Goal: Task Accomplishment & Management: Manage account settings

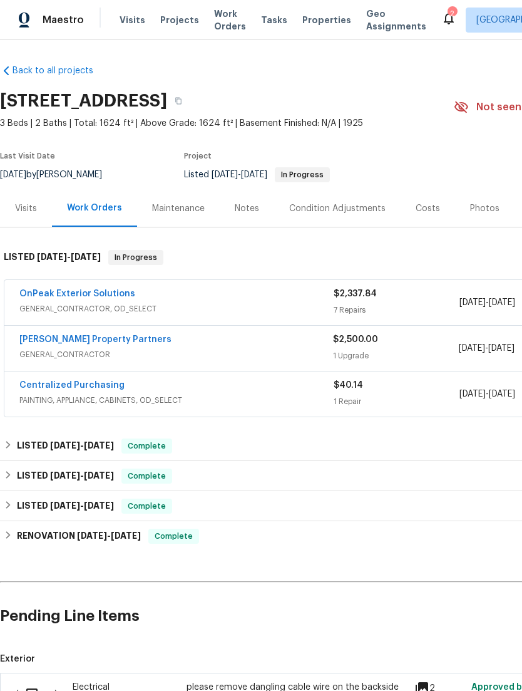
click at [145, 303] on div "OnPeak Exterior Solutions" at bounding box center [176, 295] width 314 height 15
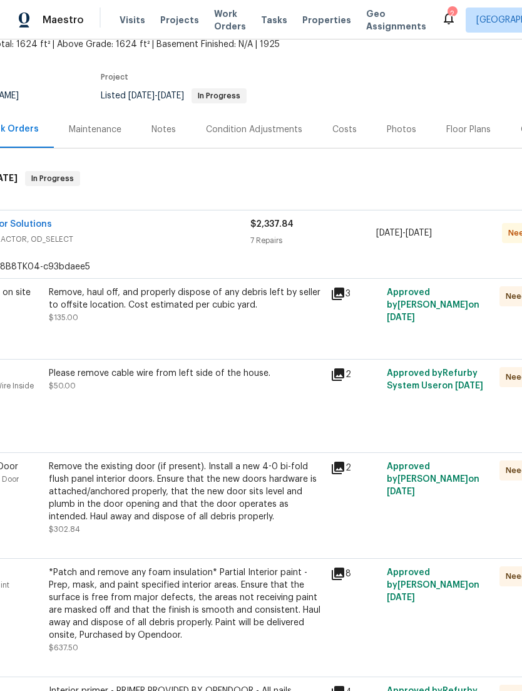
scroll to position [82, 81]
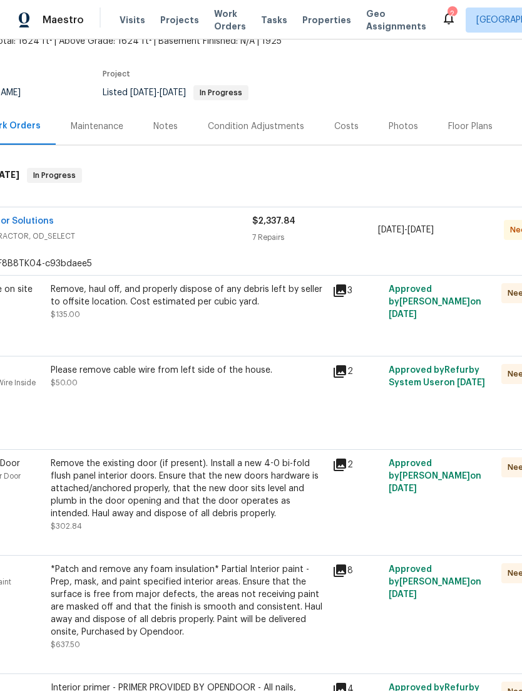
click at [113, 337] on div "Remove, haul off, and properly dispose of any debris left by seller to offsite …" at bounding box center [188, 308] width 282 height 58
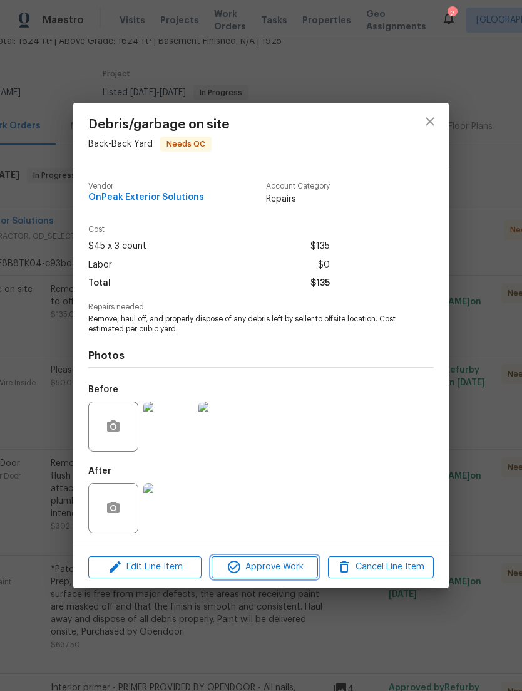
click at [293, 574] on span "Approve Work" at bounding box center [264, 567] width 98 height 16
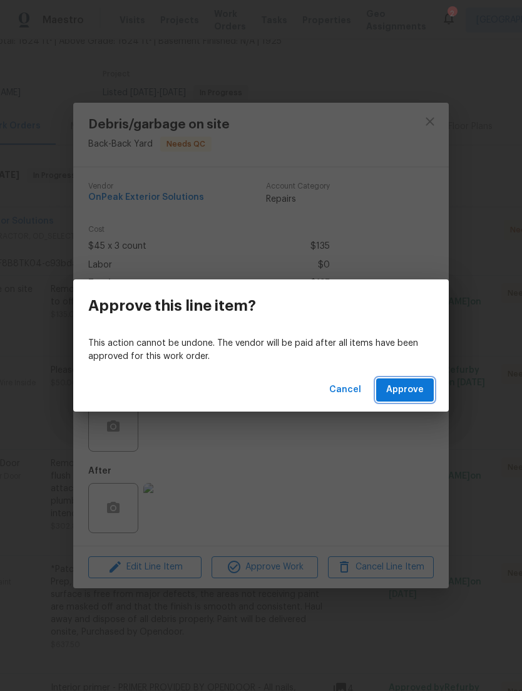
click at [420, 381] on button "Approve" at bounding box center [405, 389] width 58 height 23
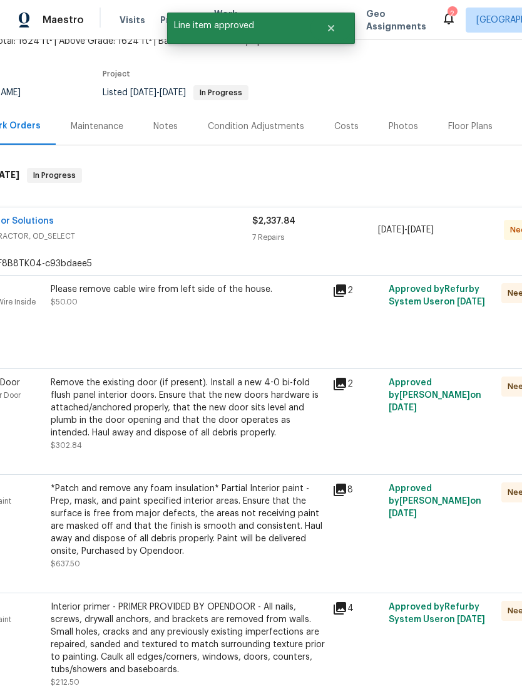
click at [100, 350] on div "Please remove cable wire from left side of the house. $50.00" at bounding box center [188, 314] width 282 height 70
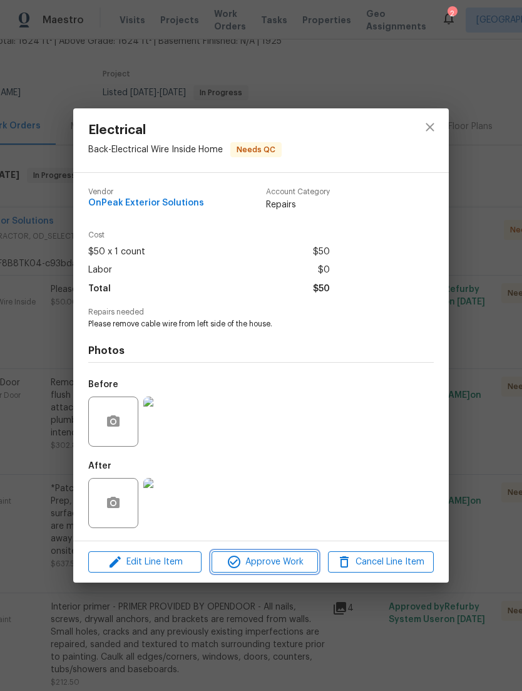
click at [298, 567] on span "Approve Work" at bounding box center [264, 562] width 98 height 16
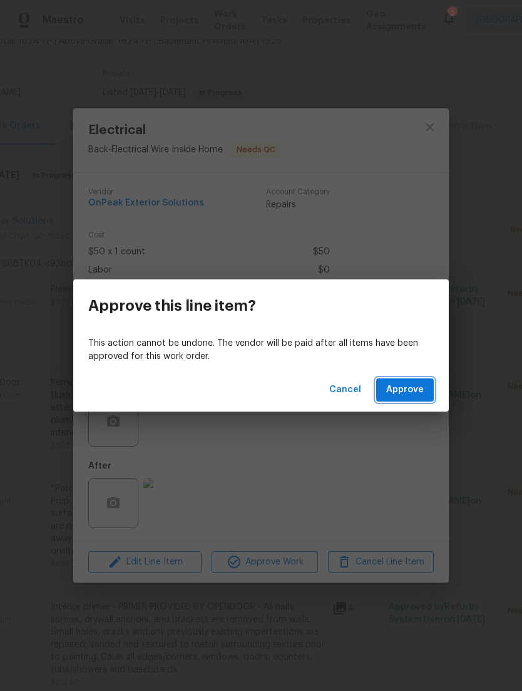
click at [410, 391] on span "Approve" at bounding box center [405, 390] width 38 height 16
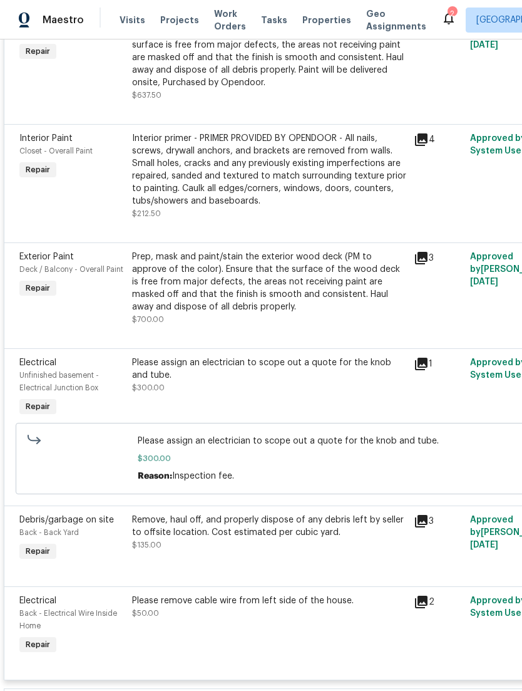
scroll to position [457, 0]
click at [113, 304] on div "Exterior Paint Deck / Balcony - Overall Paint Repair" at bounding box center [72, 288] width 113 height 83
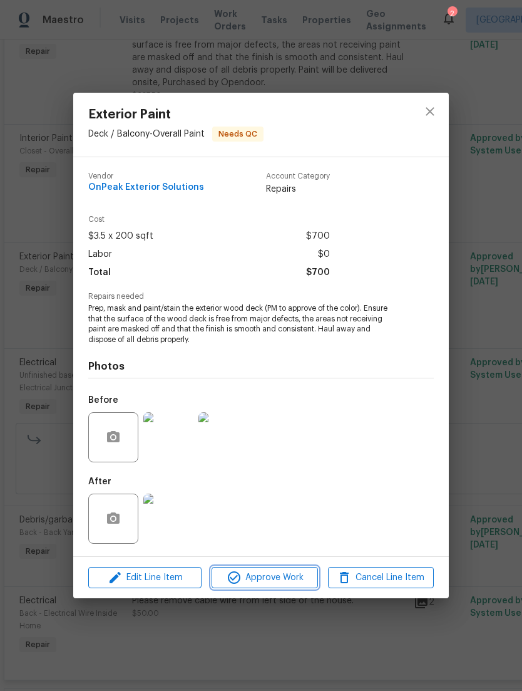
click at [292, 577] on span "Approve Work" at bounding box center [264, 578] width 98 height 16
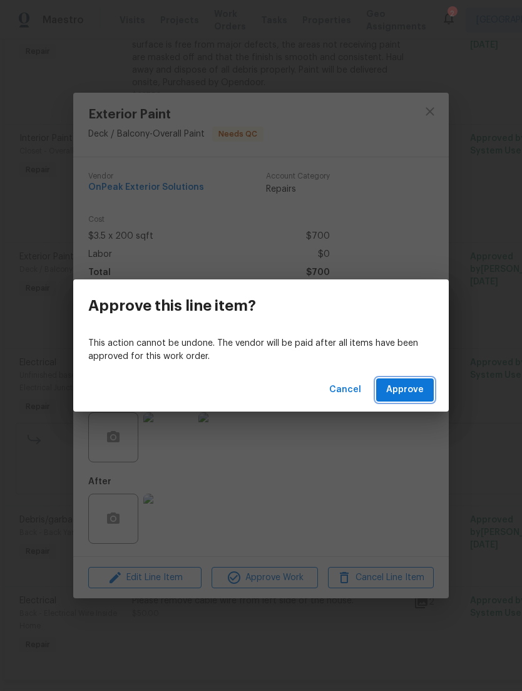
click at [418, 390] on span "Approve" at bounding box center [405, 390] width 38 height 16
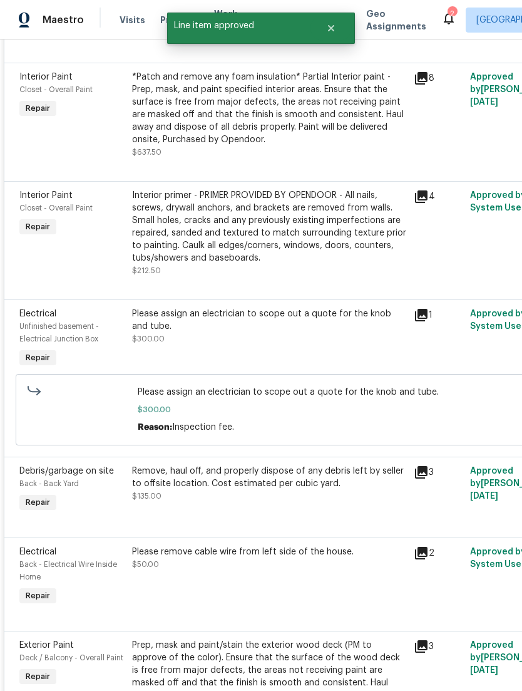
scroll to position [400, 0]
click at [152, 343] on span "$300.00" at bounding box center [148, 339] width 33 height 8
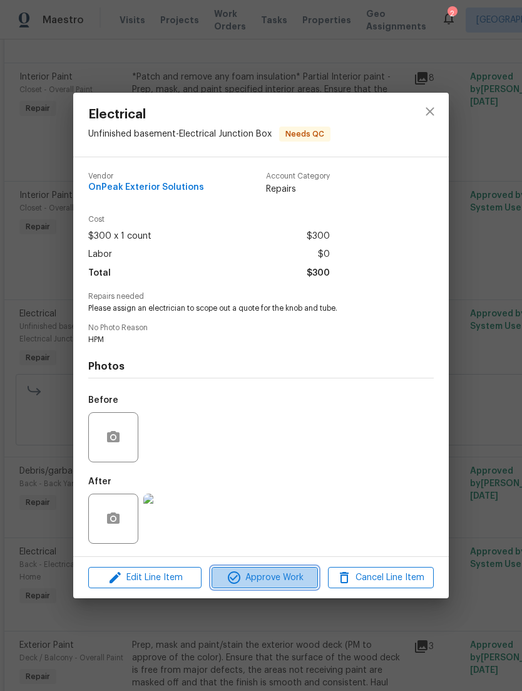
click at [296, 581] on span "Approve Work" at bounding box center [264, 578] width 98 height 16
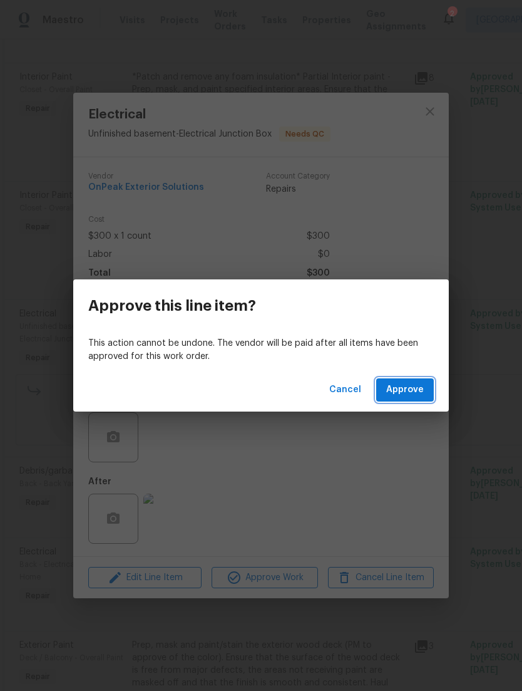
click at [417, 390] on span "Approve" at bounding box center [405, 390] width 38 height 16
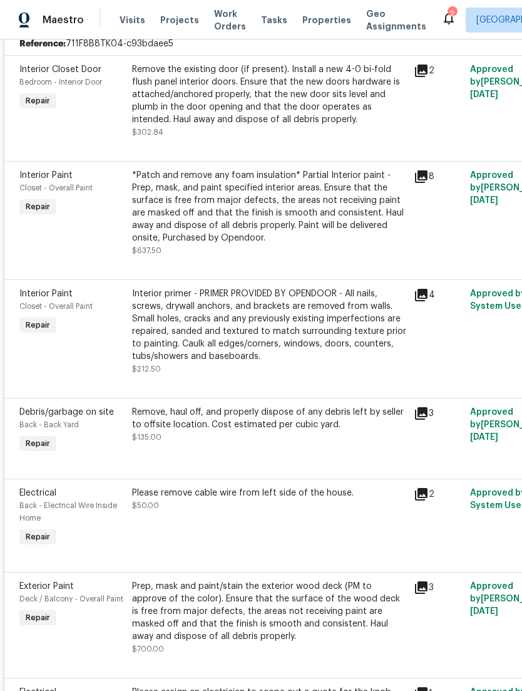
scroll to position [302, 0]
click at [350, 443] on div "Remove, haul off, and properly dispose of any debris left by seller to offsite …" at bounding box center [269, 425] width 274 height 38
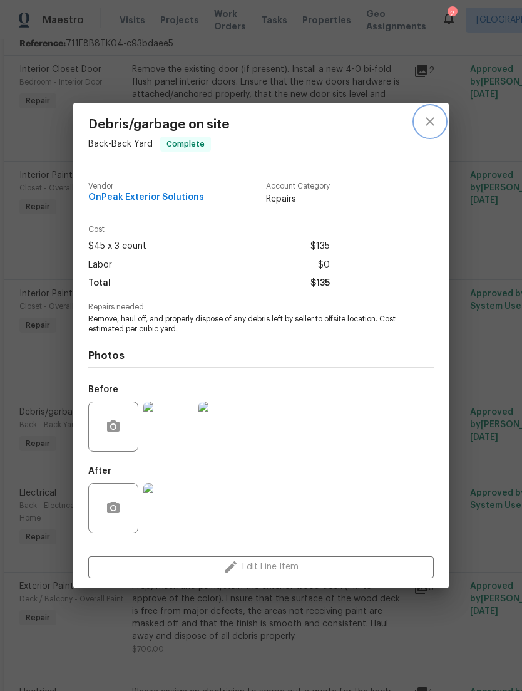
click at [418, 123] on button "close" at bounding box center [430, 121] width 30 height 30
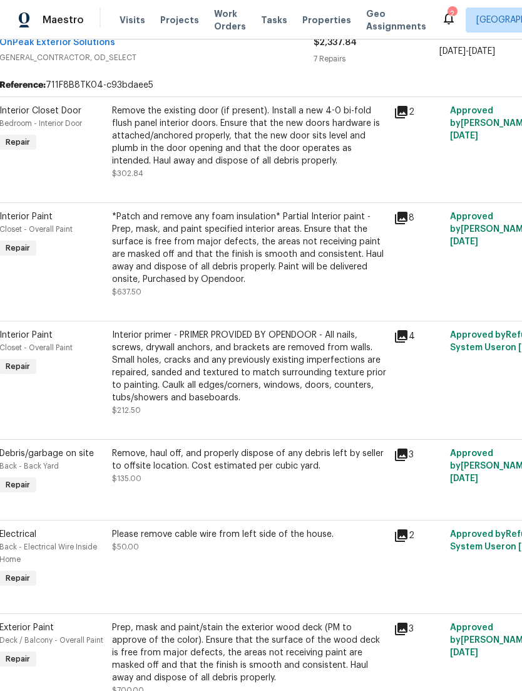
scroll to position [260, 22]
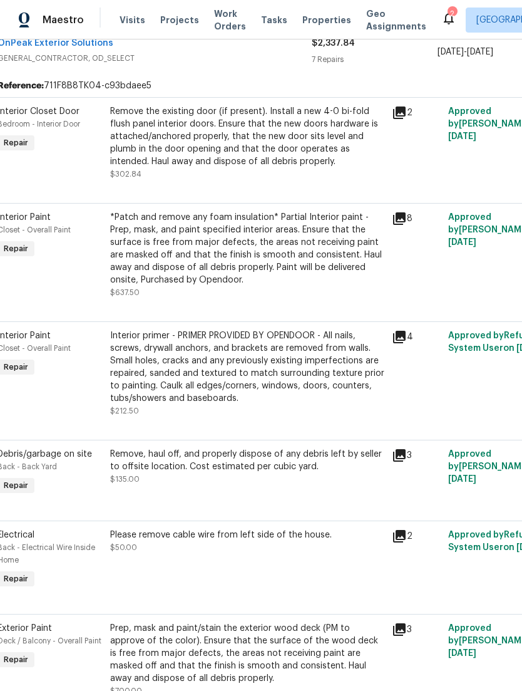
click at [122, 168] on div "Remove the existing door (if present). Install a new 4-0 bi-fold flush panel in…" at bounding box center [247, 136] width 274 height 63
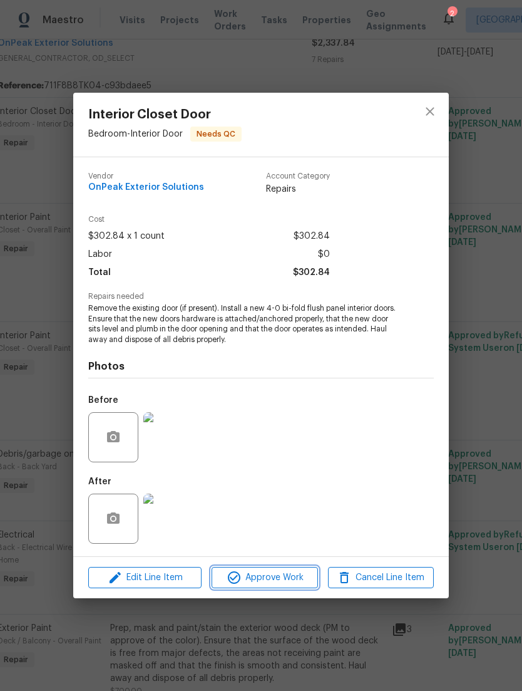
click at [301, 583] on span "Approve Work" at bounding box center [264, 578] width 98 height 16
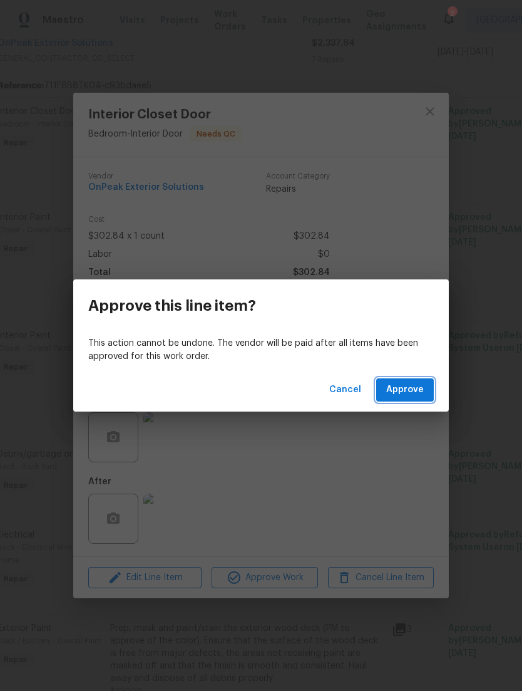
click at [423, 395] on span "Approve" at bounding box center [405, 390] width 38 height 16
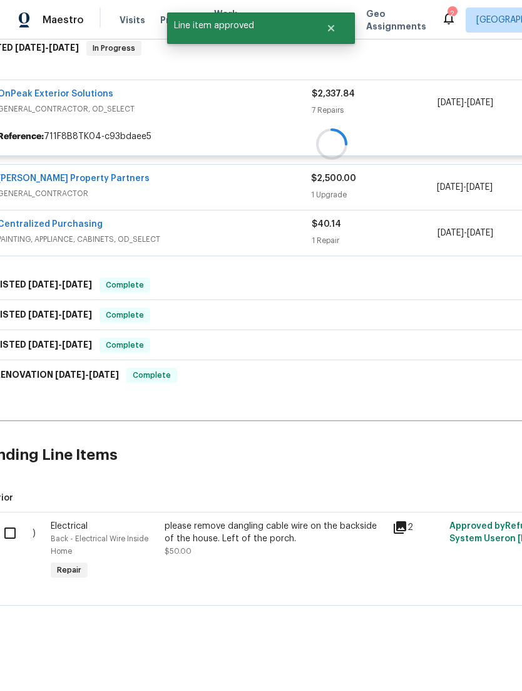
scroll to position [182, 22]
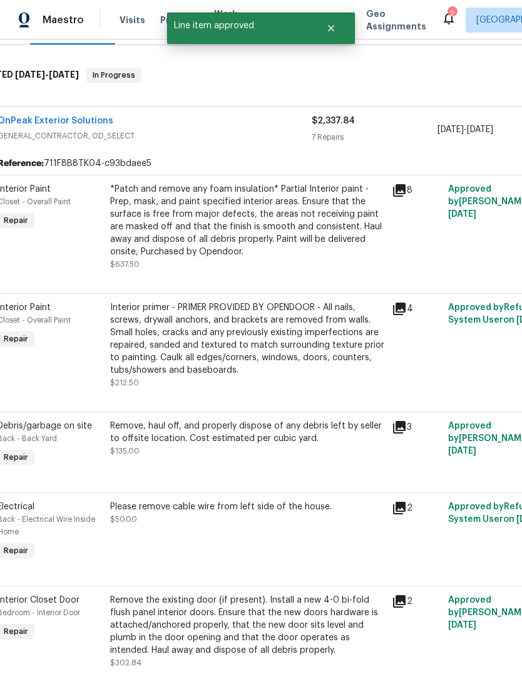
click at [109, 261] on div "*Patch and remove any foam insulation* Partial Interior paint - Prep, mask, and…" at bounding box center [247, 226] width 282 height 95
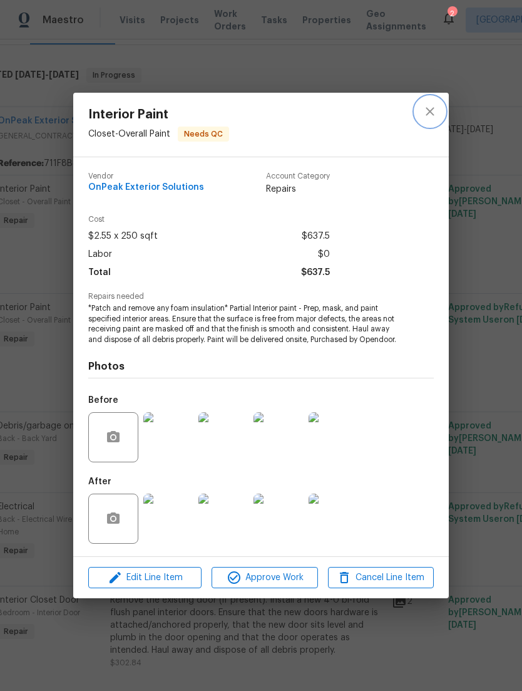
click at [426, 109] on icon "close" at bounding box center [430, 111] width 15 height 15
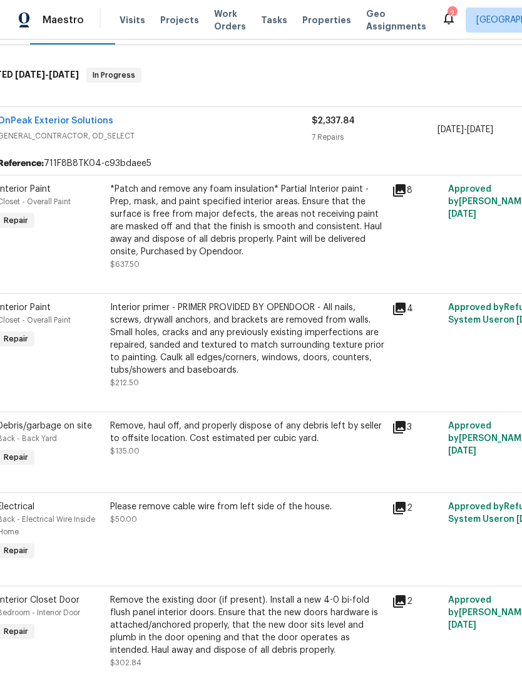
click at [371, 376] on div "Interior primer - PRIMER PROVIDED BY OPENDOOR - All nails, screws, drywall anch…" at bounding box center [247, 338] width 274 height 75
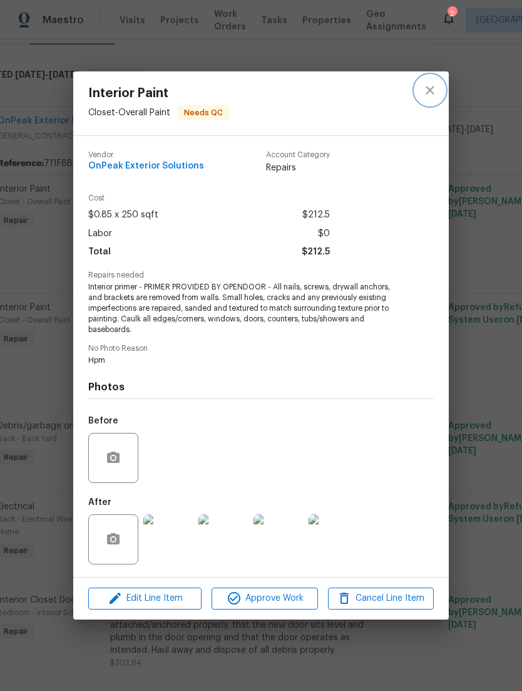
click at [427, 91] on icon "close" at bounding box center [430, 90] width 15 height 15
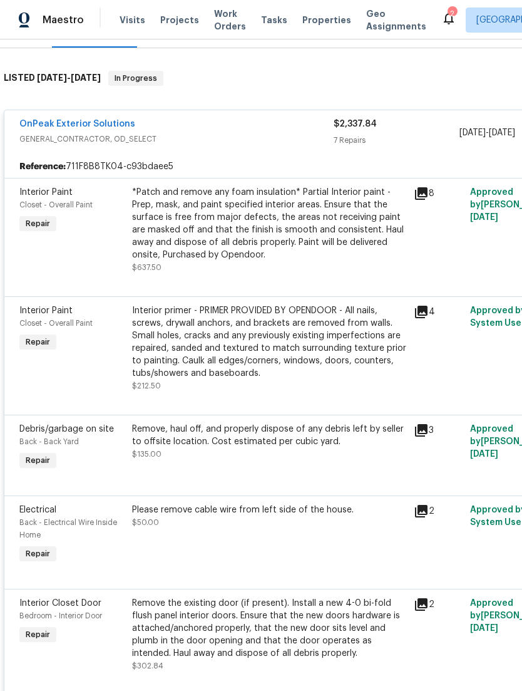
scroll to position [180, 0]
click at [130, 265] on div "*Patch and remove any foam insulation* Partial Interior paint - Prep, mask, and…" at bounding box center [269, 229] width 282 height 95
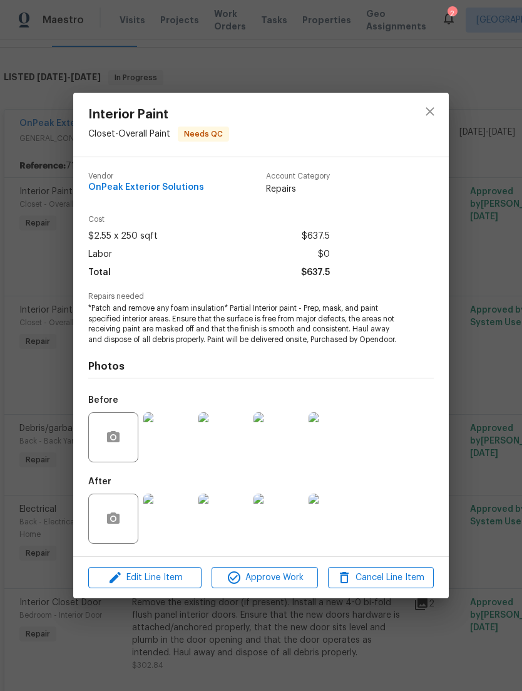
click at [328, 448] on img at bounding box center [334, 437] width 50 height 50
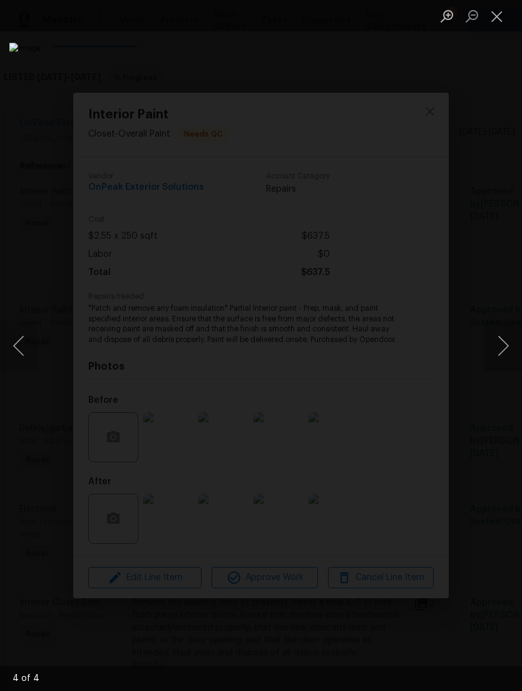
click at [505, 23] on button "Close lightbox" at bounding box center [497, 16] width 25 height 22
